Goal: Task Accomplishment & Management: Use online tool/utility

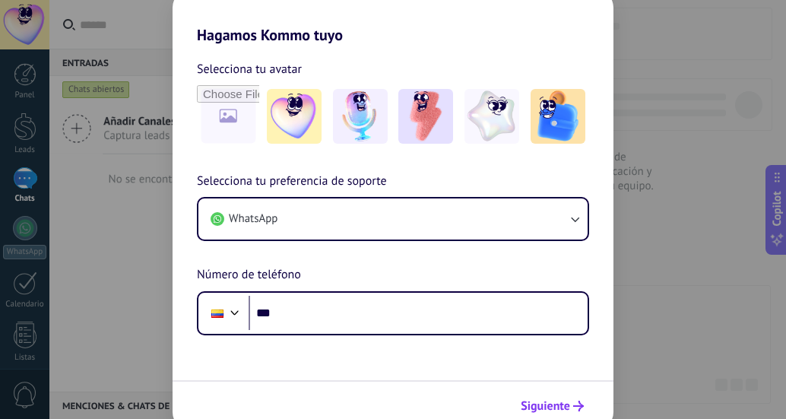
click at [542, 398] on button "Siguiente" at bounding box center [552, 406] width 77 height 26
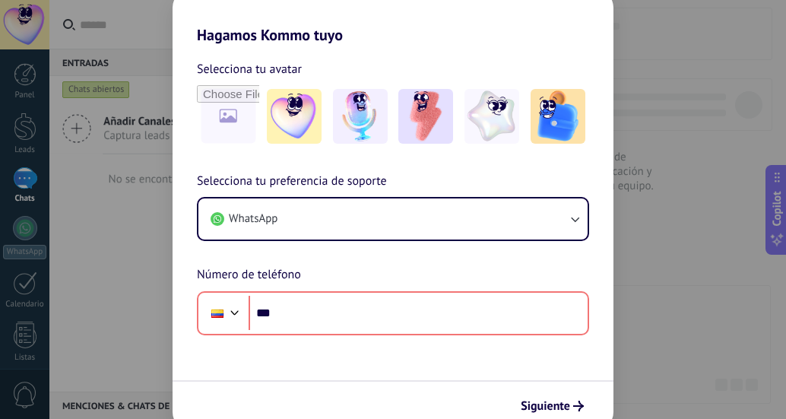
click at [117, 220] on div "Hagamos Kommo tuyo Selecciona tu avatar Selecciona tu preferencia de soporte Wh…" at bounding box center [393, 209] width 786 height 419
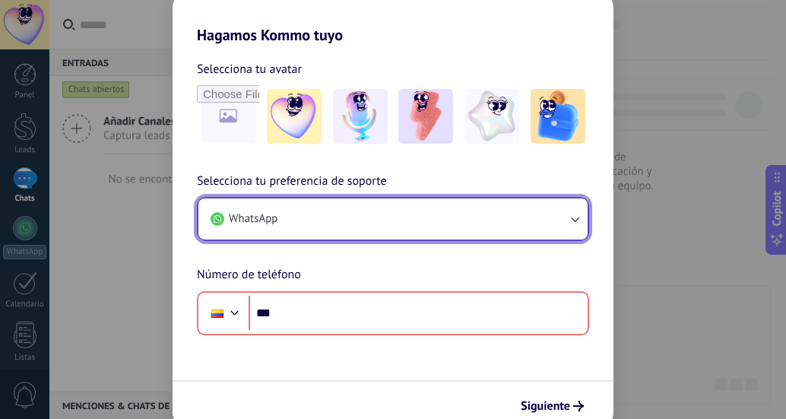
click at [315, 227] on button "WhatsApp" at bounding box center [393, 219] width 389 height 41
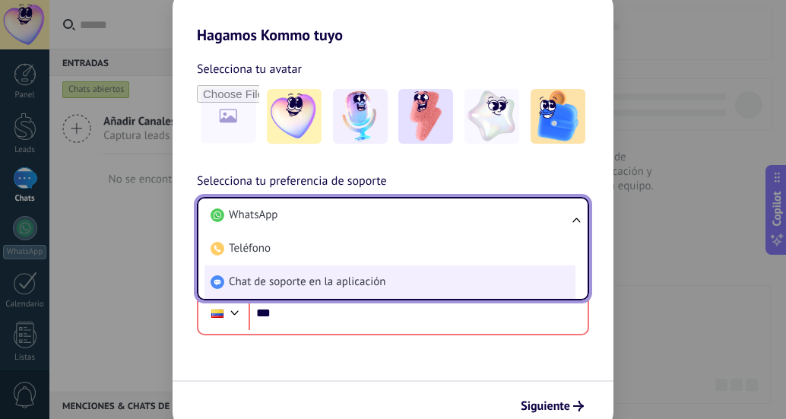
click at [312, 289] on span "Chat de soporte en la aplicación" at bounding box center [307, 282] width 157 height 15
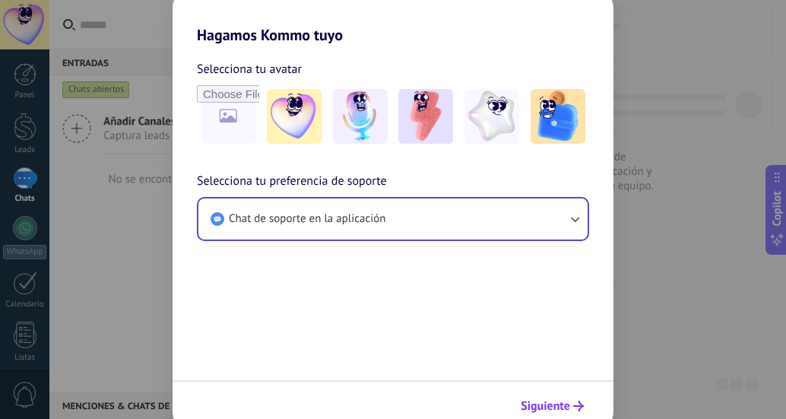
click at [558, 410] on span "Siguiente" at bounding box center [545, 406] width 49 height 11
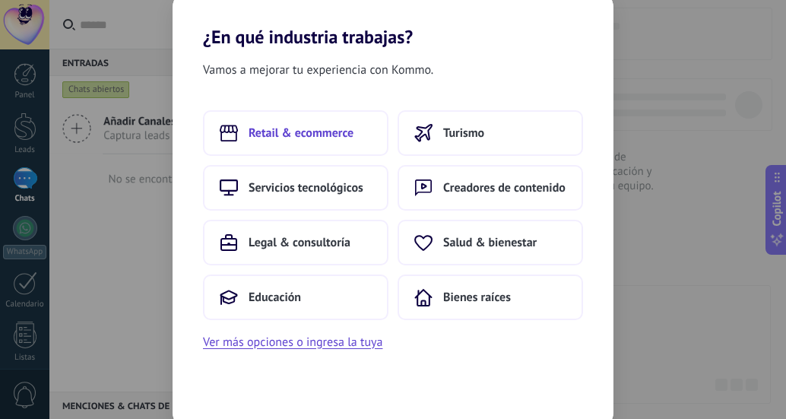
click at [294, 142] on button "Retail & ecommerce" at bounding box center [296, 133] width 186 height 46
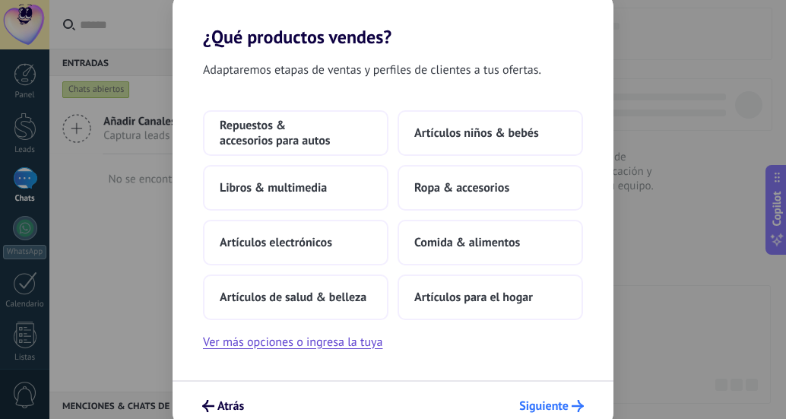
click at [529, 408] on span "Siguiente" at bounding box center [543, 406] width 49 height 11
click at [272, 242] on span "Artículos electrónicos" at bounding box center [276, 242] width 113 height 15
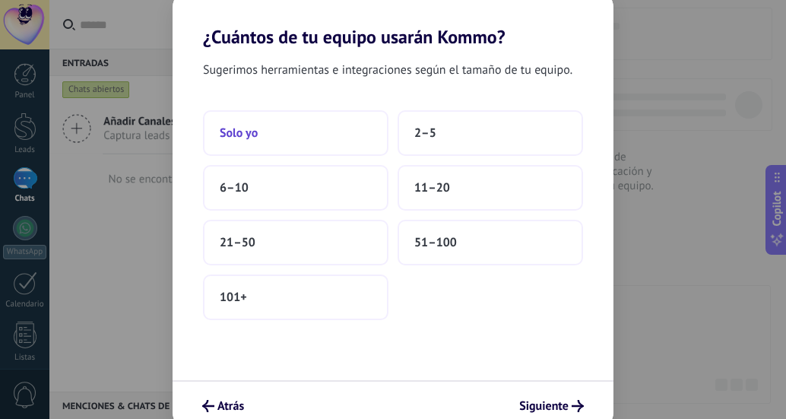
click at [238, 124] on button "Solo yo" at bounding box center [296, 133] width 186 height 46
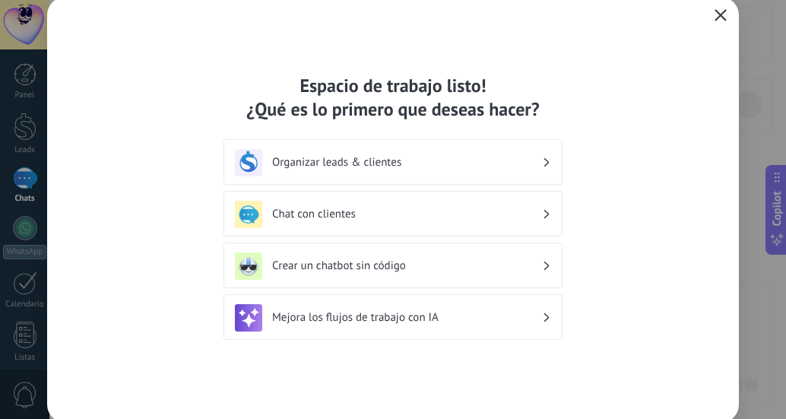
click at [715, 14] on icon "button" at bounding box center [721, 15] width 12 height 12
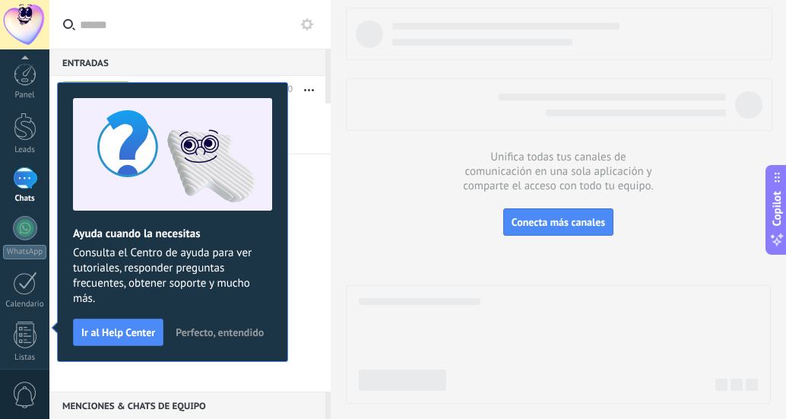
scroll to position [214, 0]
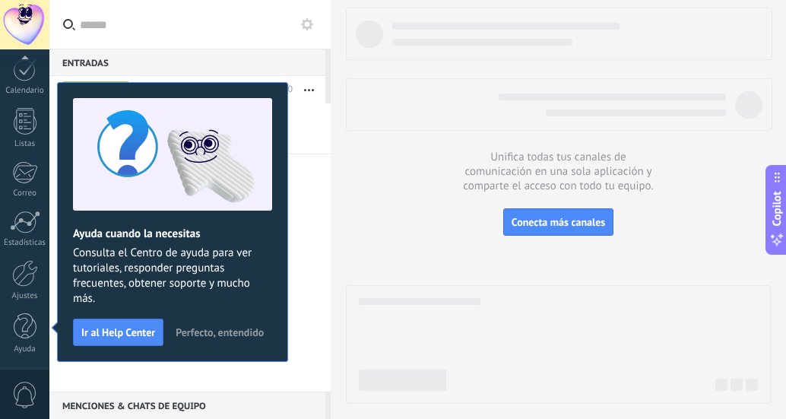
click at [204, 337] on span "Perfecto, entendido" at bounding box center [220, 332] width 88 height 11
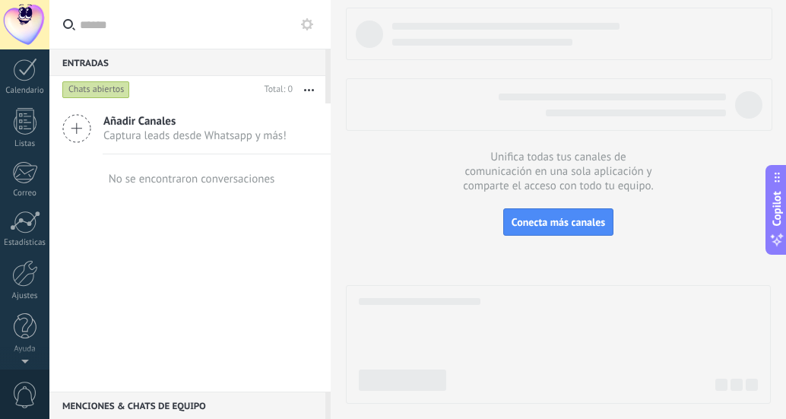
scroll to position [0, 0]
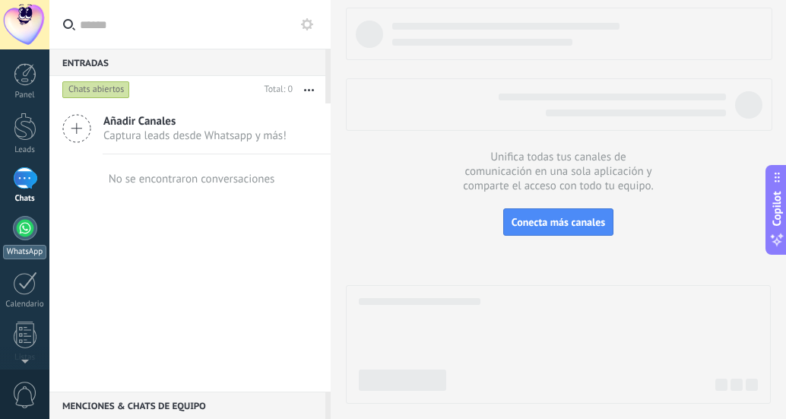
click at [30, 240] on link "WhatsApp" at bounding box center [24, 237] width 49 height 43
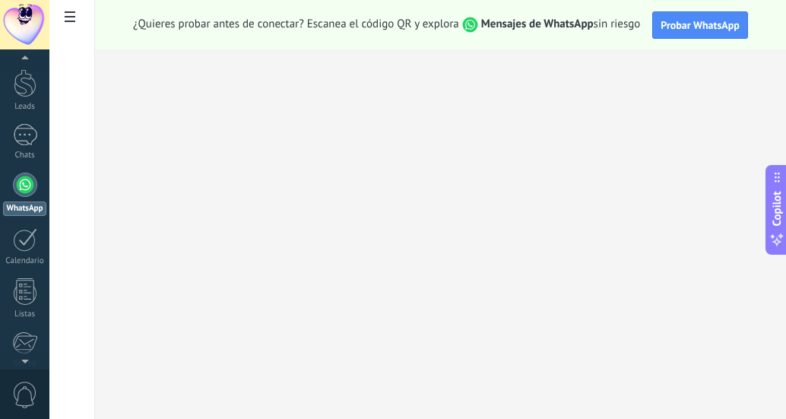
scroll to position [195, 0]
click at [27, 294] on div at bounding box center [25, 291] width 26 height 27
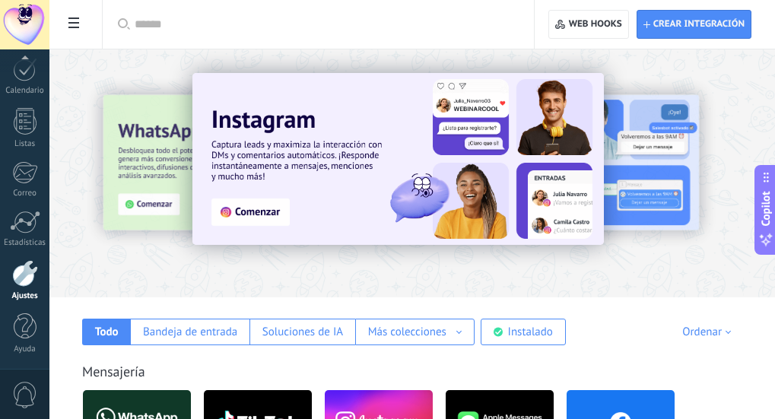
click at [383, 26] on input "text" at bounding box center [324, 25] width 378 height 16
type input "****"
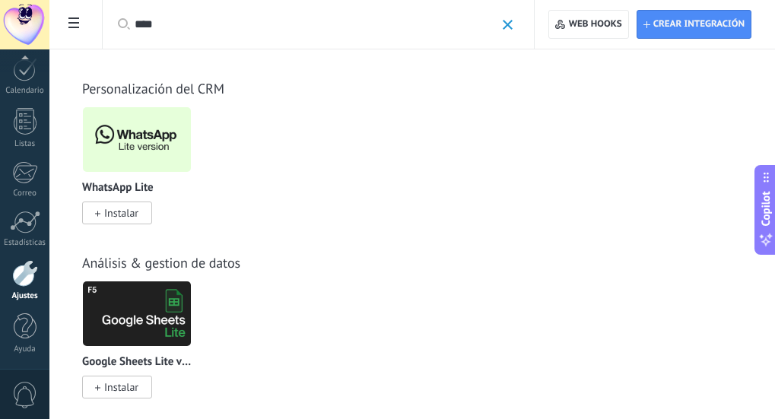
click at [104, 212] on span "Instalar" at bounding box center [121, 213] width 34 height 14
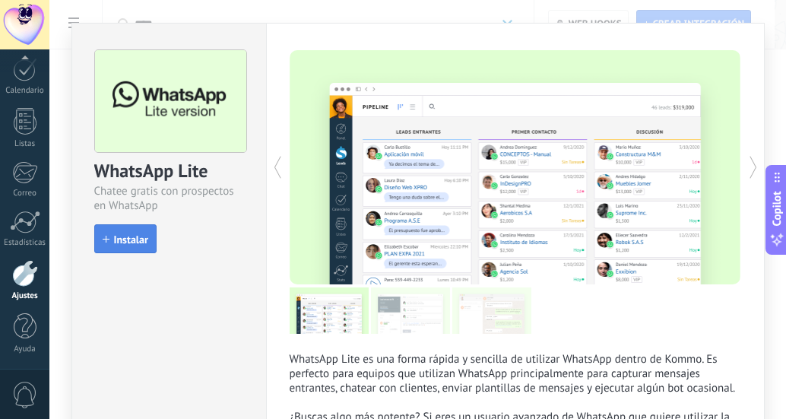
click at [148, 236] on button "Instalar" at bounding box center [125, 238] width 62 height 29
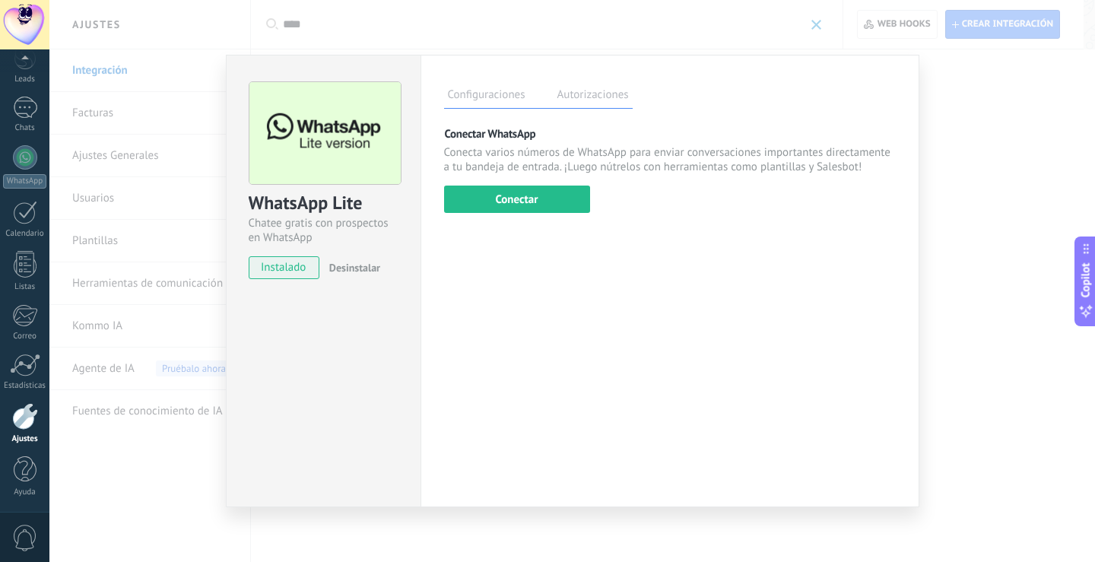
scroll to position [71, 0]
click at [630, 98] on label "Autorizaciones" at bounding box center [593, 97] width 79 height 22
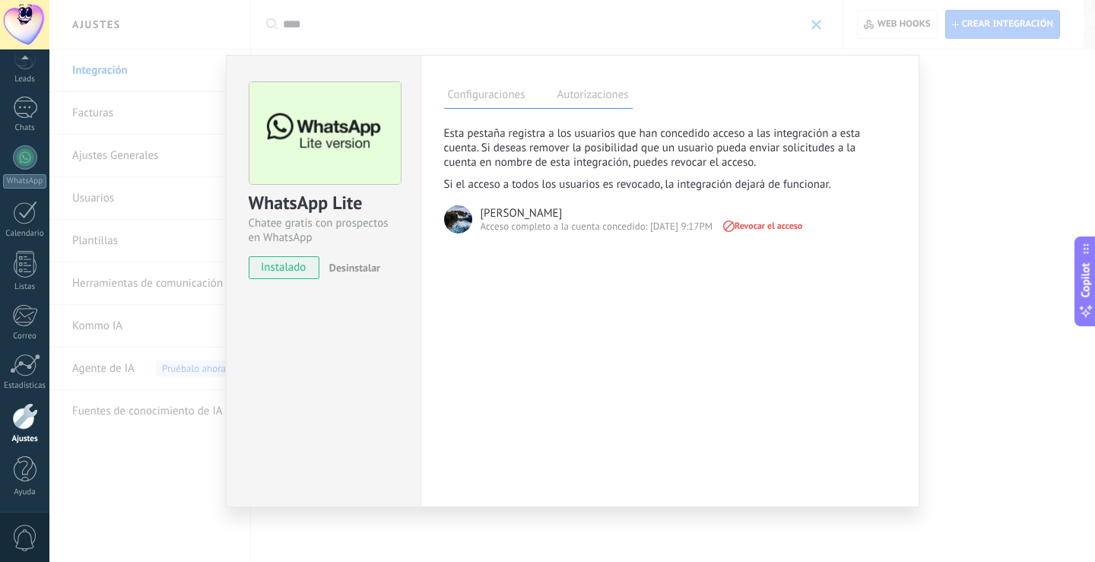
click at [495, 95] on label "Configuraciones" at bounding box center [486, 97] width 85 height 22
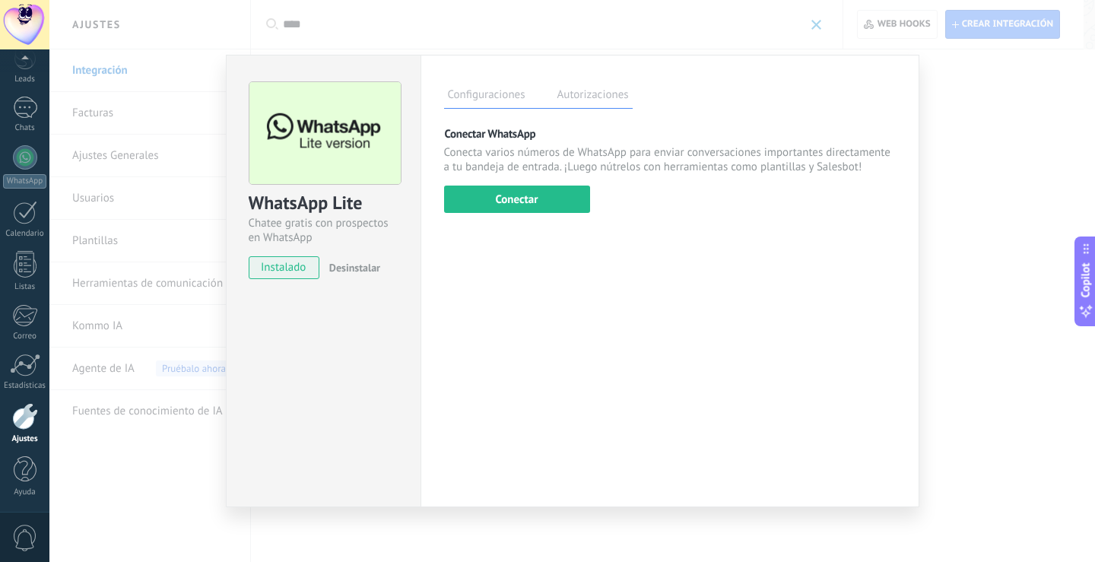
click at [621, 83] on div "Configuraciones Autorizaciones" at bounding box center [538, 95] width 189 height 27
click at [605, 95] on label "Autorizaciones" at bounding box center [593, 97] width 79 height 22
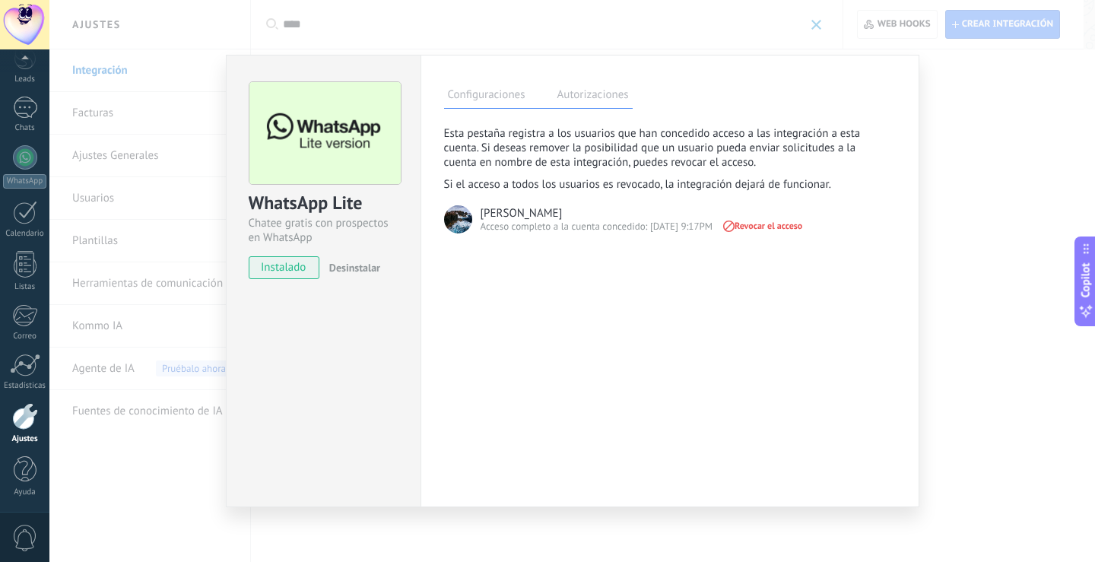
click at [500, 97] on label "Configuraciones" at bounding box center [486, 97] width 85 height 22
